Goal: Task Accomplishment & Management: Complete application form

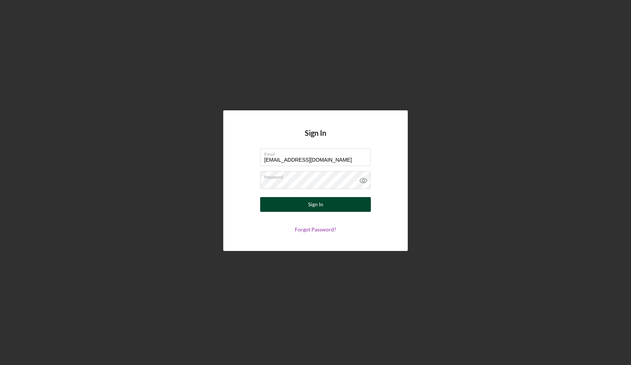
click at [320, 206] on div "Sign In" at bounding box center [315, 204] width 15 height 15
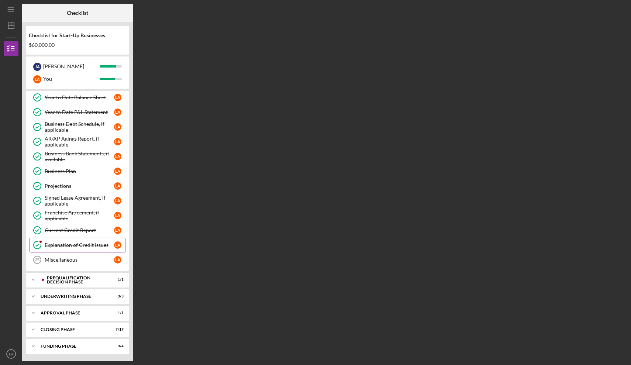
scroll to position [208, 0]
click at [81, 280] on div "Prequalification Decision Phase" at bounding box center [83, 280] width 73 height 8
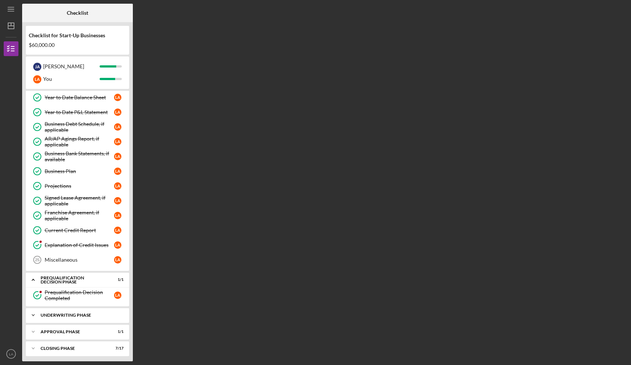
click at [85, 314] on div "Underwriting Phase" at bounding box center [80, 315] width 79 height 4
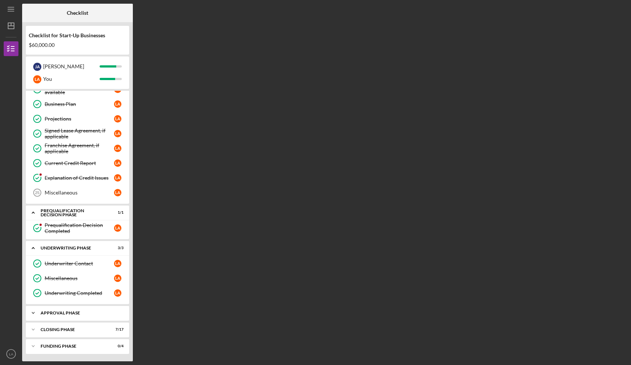
click at [85, 314] on div "Approval Phase" at bounding box center [80, 313] width 79 height 4
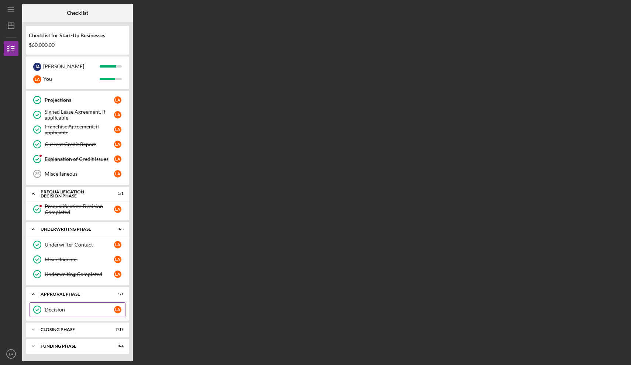
scroll to position [294, 0]
click at [72, 333] on div "Icon/Expander Closing Phase 7 / 17" at bounding box center [77, 329] width 103 height 15
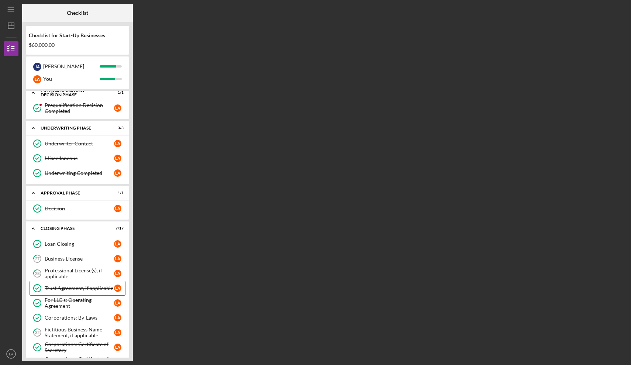
scroll to position [399, 0]
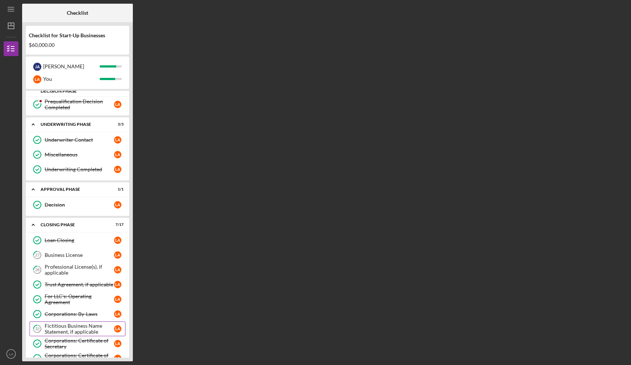
click at [73, 328] on div "Fictitious Business Name Statement, if applicable" at bounding box center [79, 329] width 69 height 12
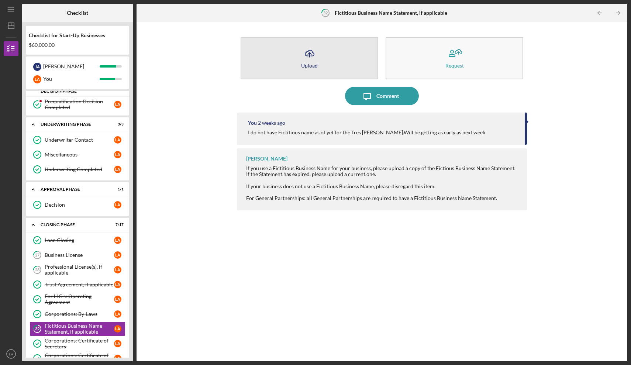
click at [316, 59] on icon "Icon/Upload" at bounding box center [309, 53] width 18 height 18
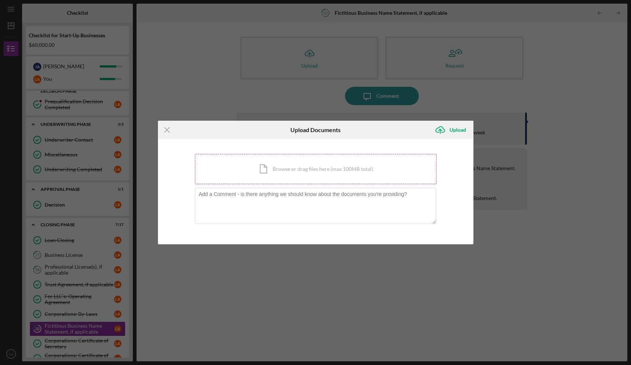
click at [288, 167] on div "Icon/Document Browse or drag files here (max 100MB total) Tap to choose files o…" at bounding box center [316, 169] width 242 height 30
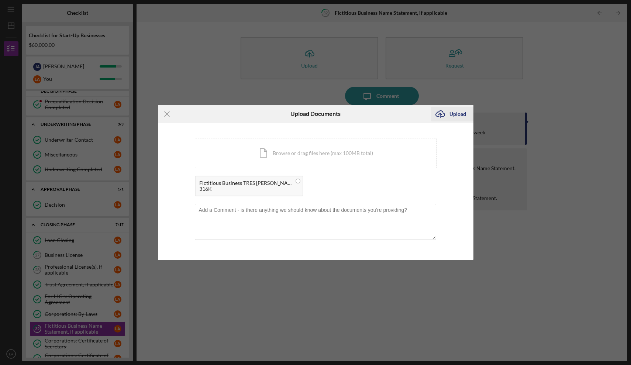
click at [460, 113] on div "Upload" at bounding box center [457, 114] width 17 height 15
